Goal: Communication & Community: Answer question/provide support

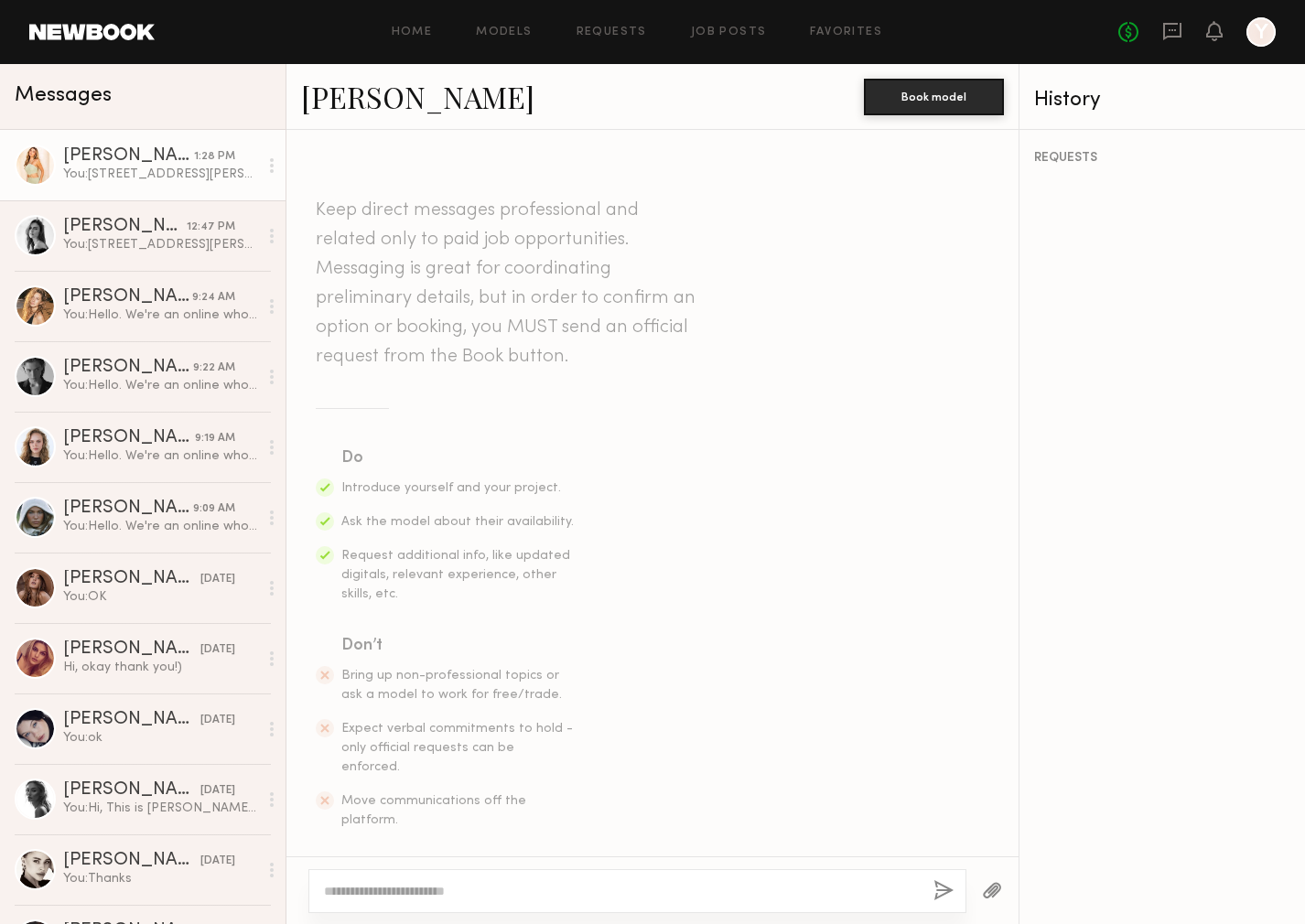
scroll to position [706, 0]
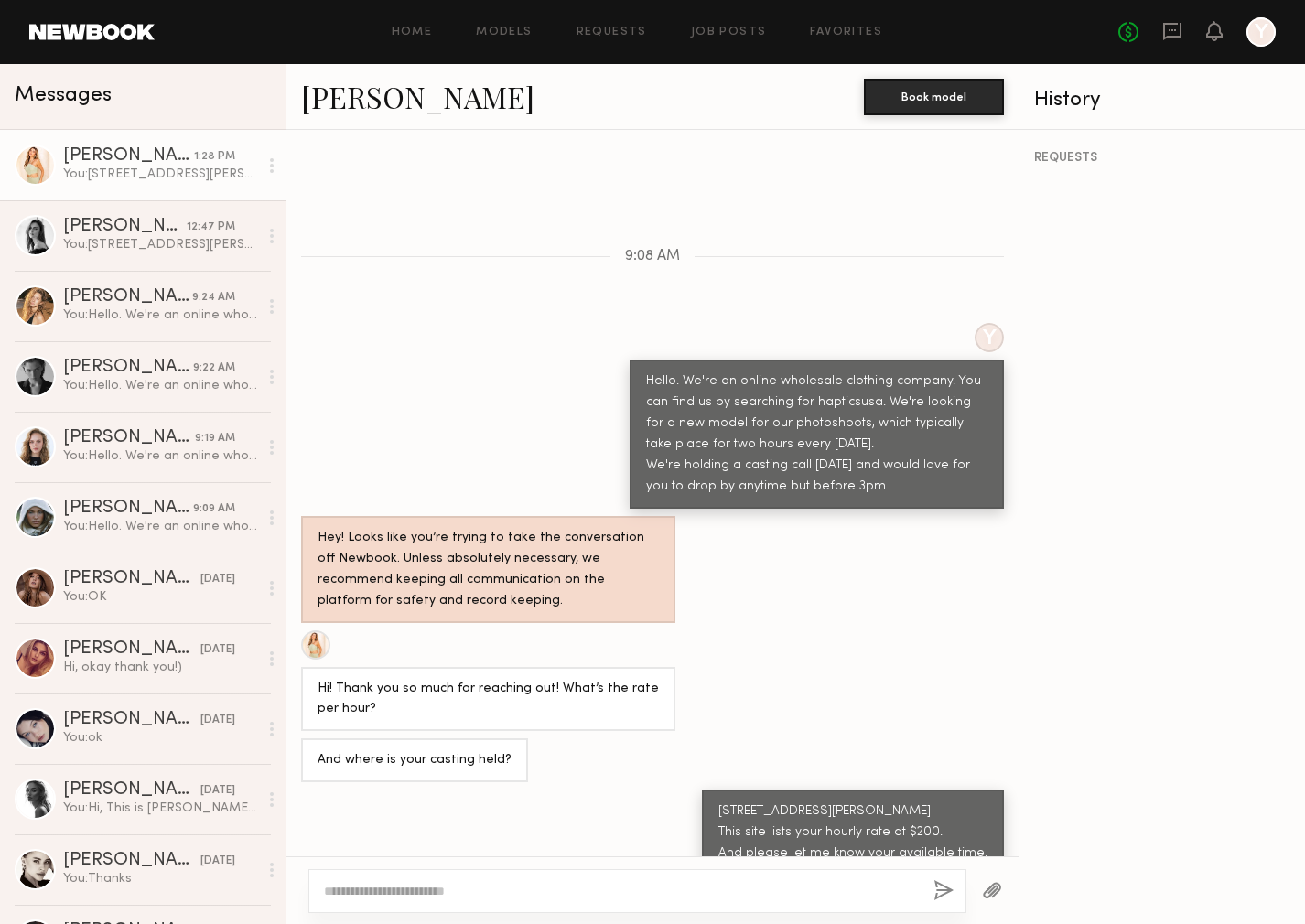
click at [165, 178] on div "You: [STREET_ADDRESS][PERSON_NAME] This site lists your hourly rate at $200. An…" at bounding box center [160, 174] width 195 height 18
click at [176, 217] on div "[PERSON_NAME]" at bounding box center [124, 226] width 123 height 19
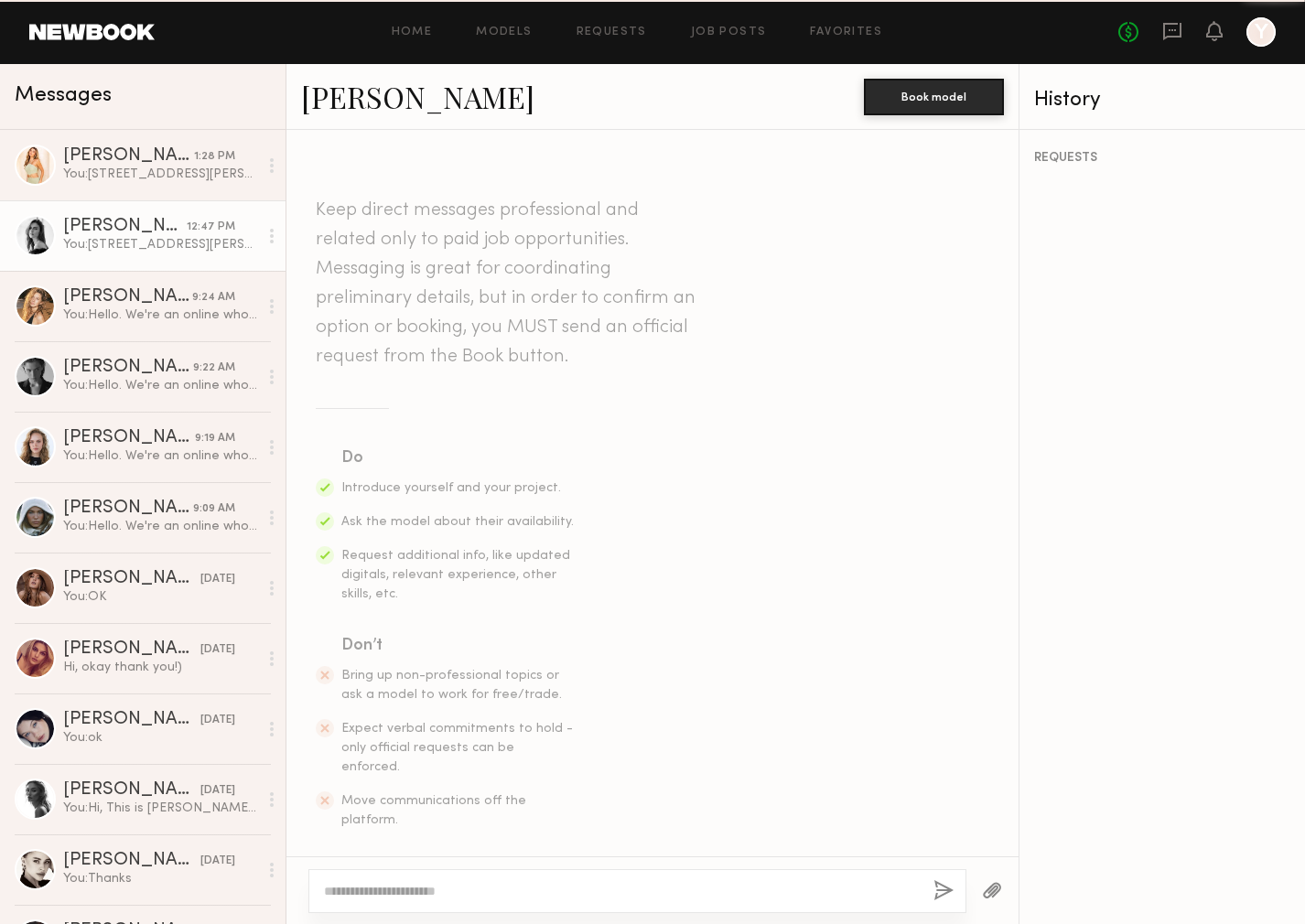
scroll to position [549, 0]
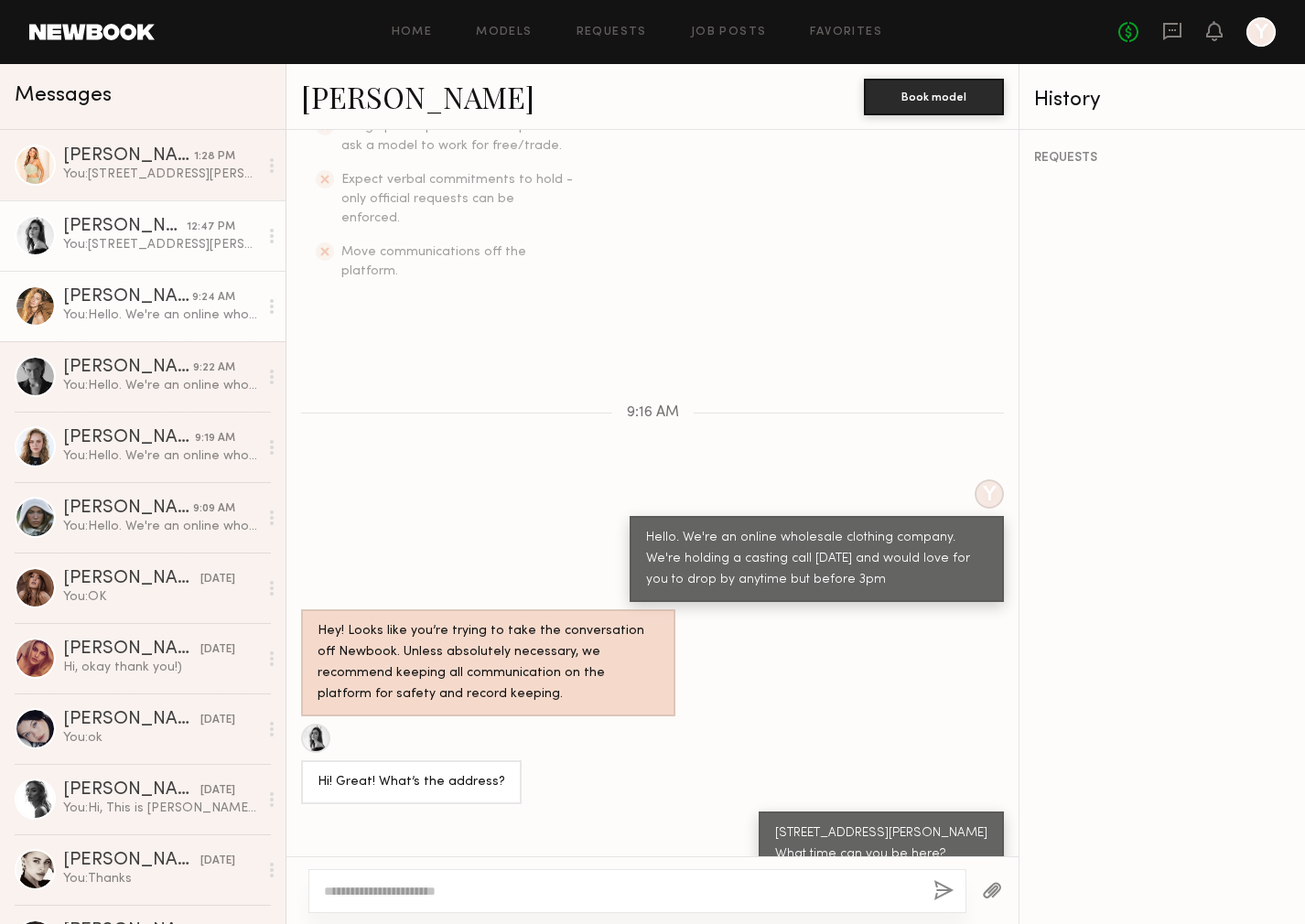
click at [177, 298] on div "[PERSON_NAME]" at bounding box center [127, 297] width 129 height 19
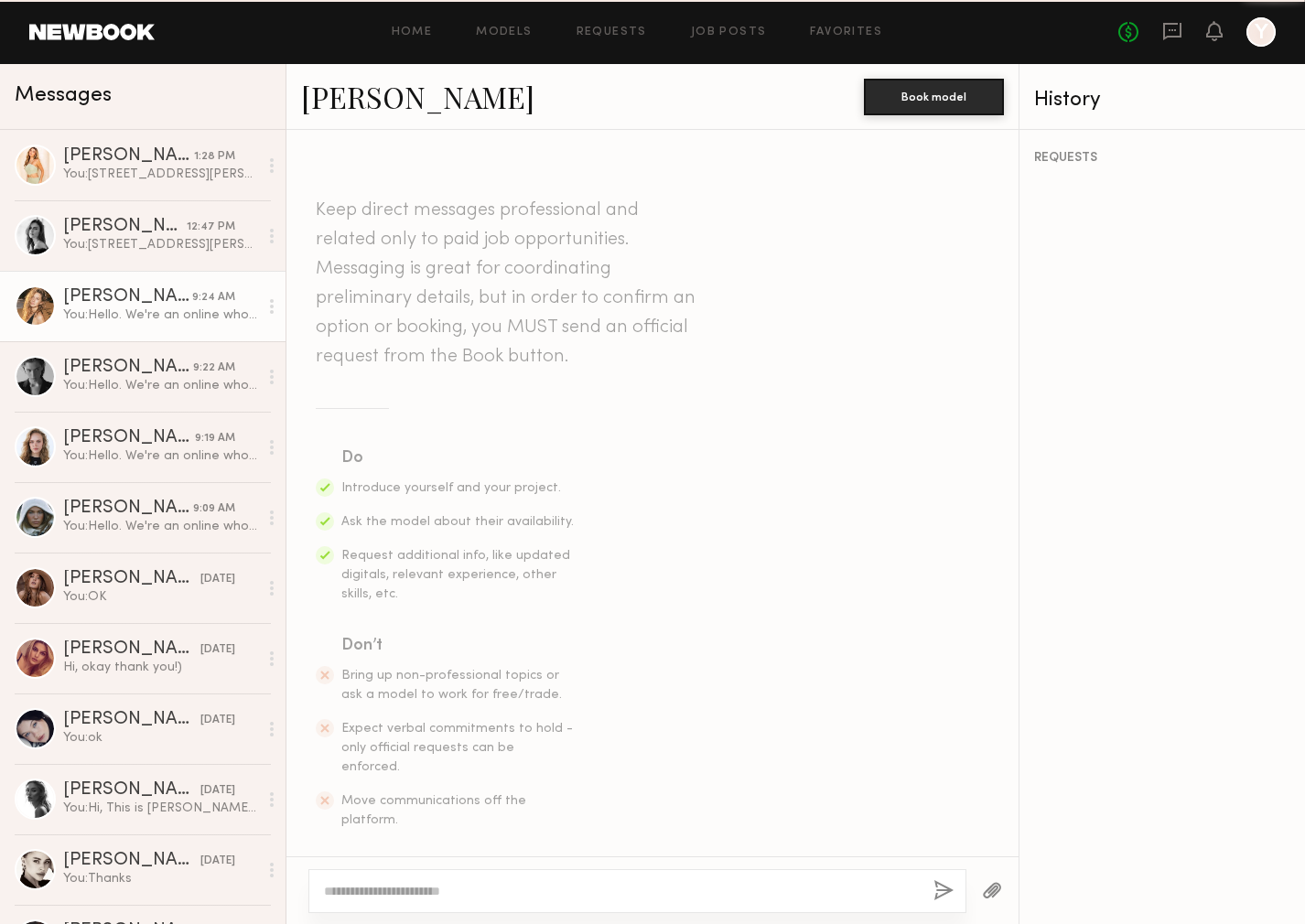
scroll to position [452, 0]
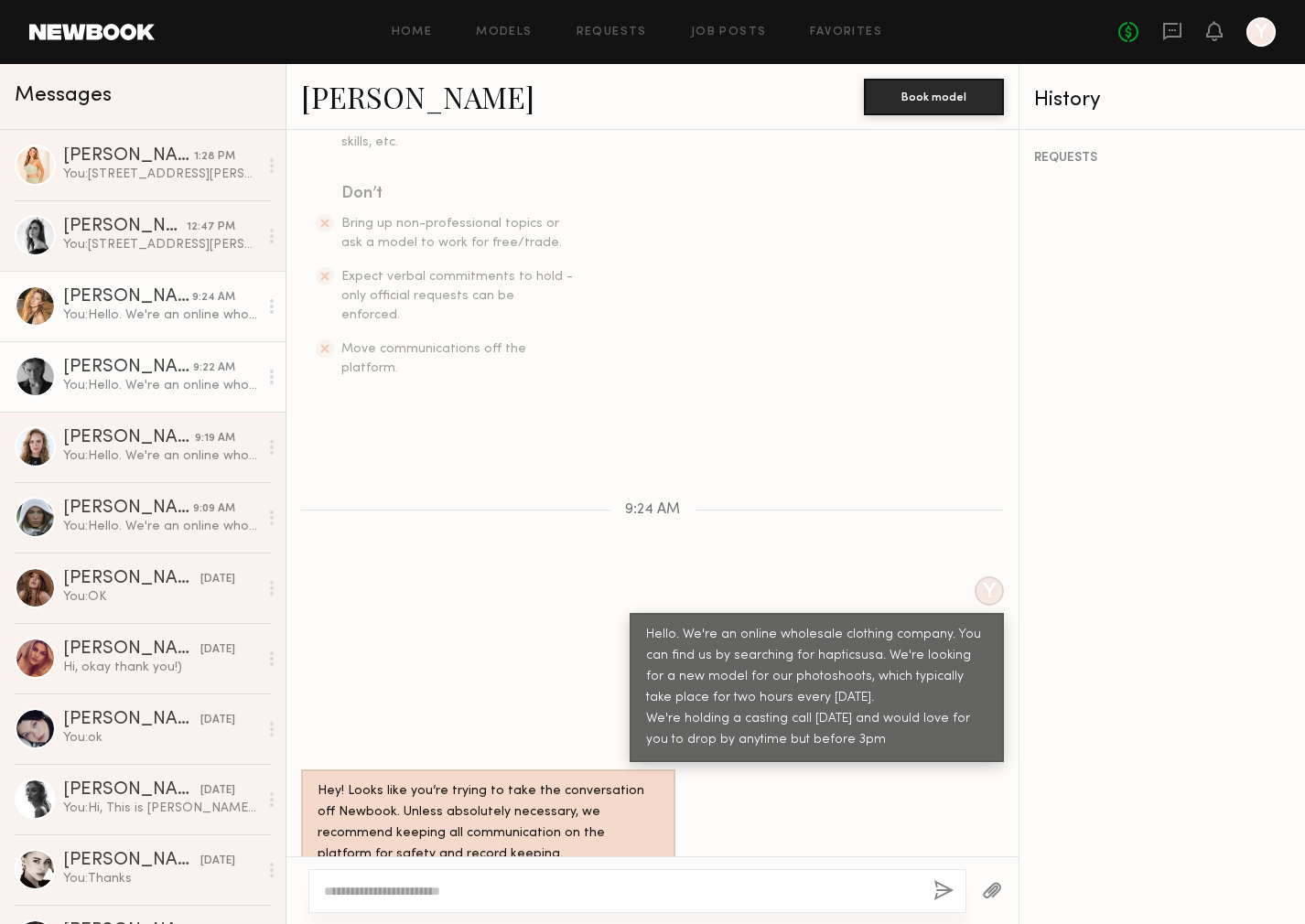
click at [193, 359] on div "9:22 AM" at bounding box center [214, 368] width 42 height 18
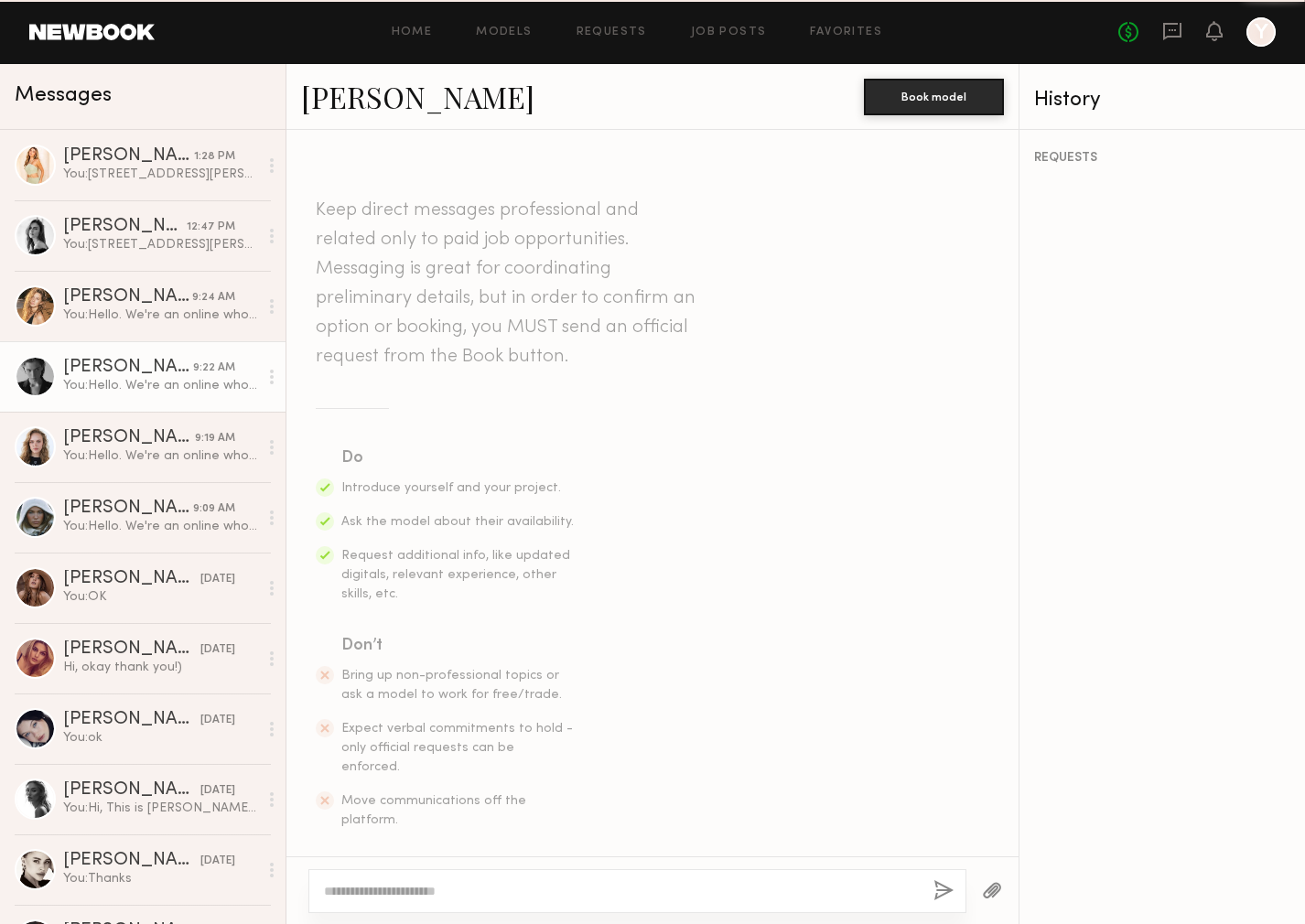
scroll to position [452, 0]
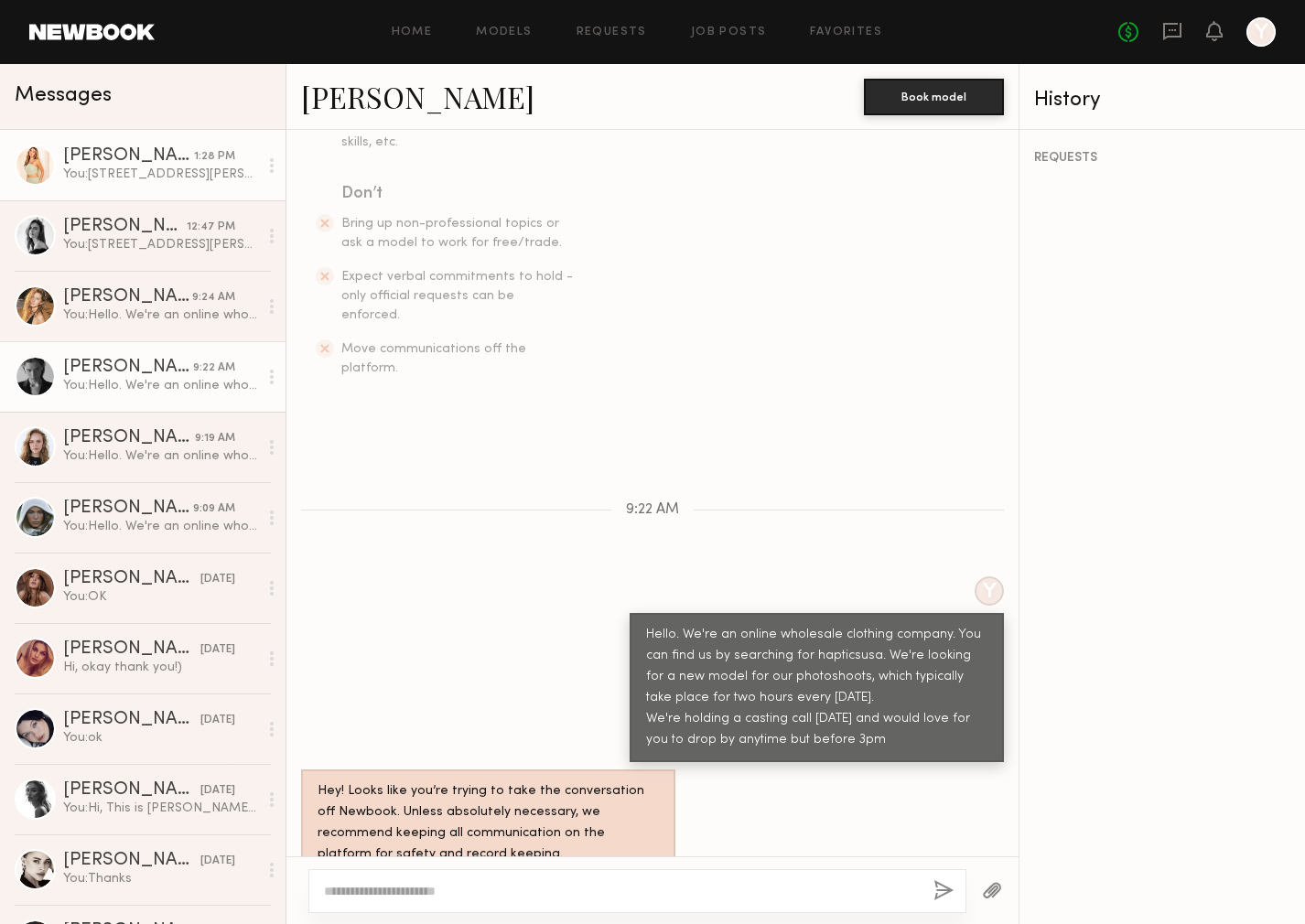
click at [161, 168] on div "You: [STREET_ADDRESS][PERSON_NAME] This site lists your hourly rate at $200. An…" at bounding box center [160, 174] width 195 height 18
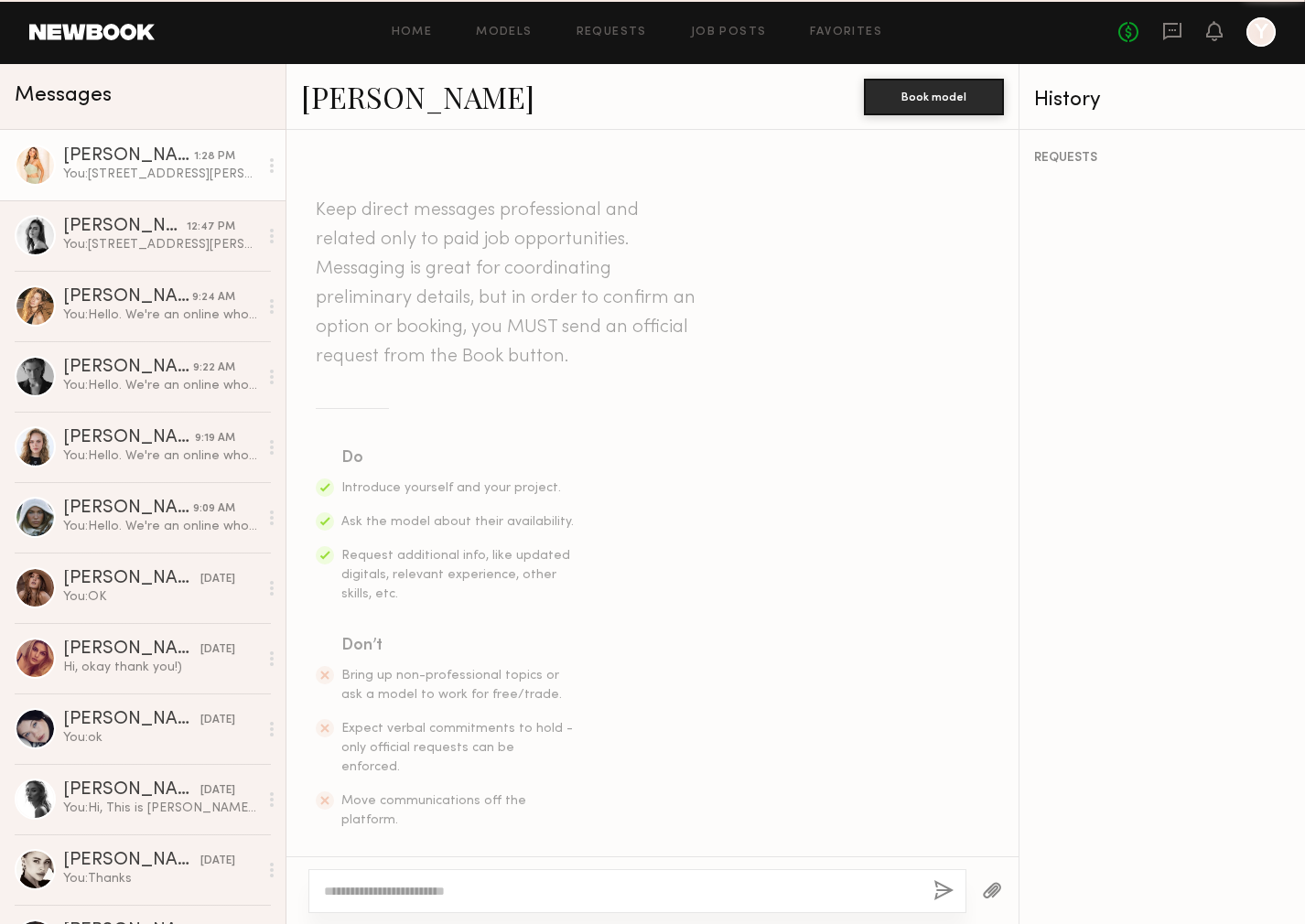
scroll to position [706, 0]
